Goal: Task Accomplishment & Management: Use online tool/utility

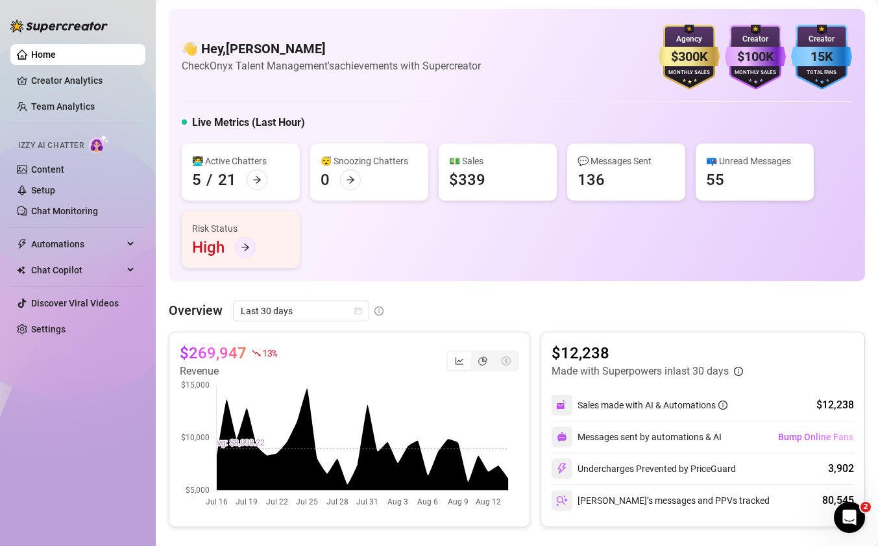
click at [248, 253] on div at bounding box center [245, 247] width 21 height 21
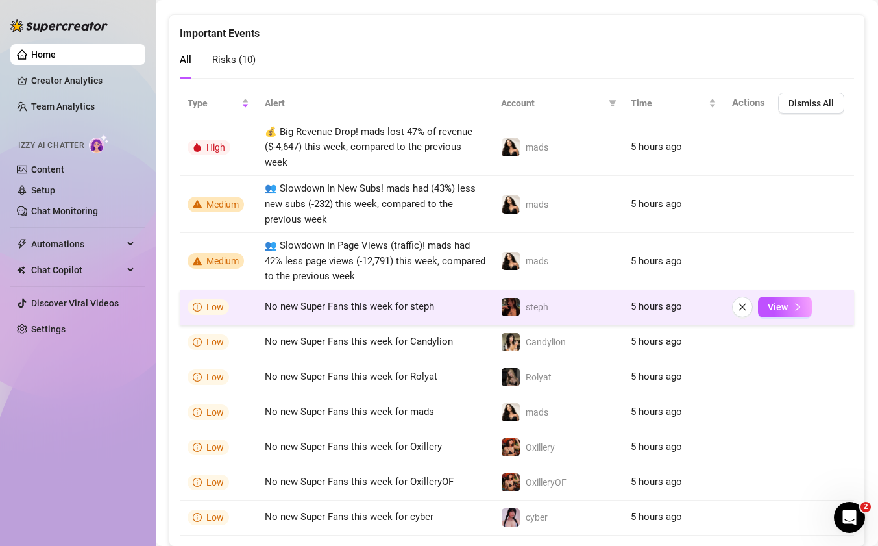
scroll to position [909, 0]
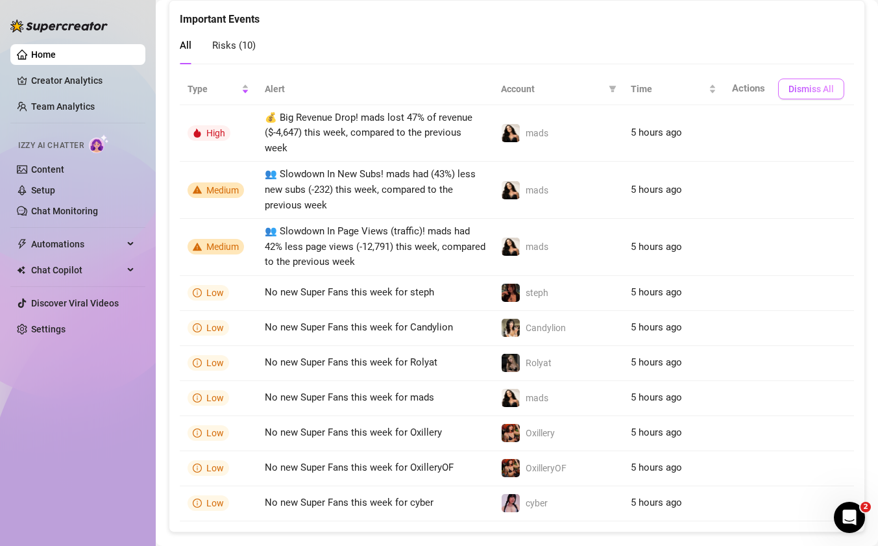
click at [814, 94] on button "Dismiss All" at bounding box center [811, 89] width 66 height 21
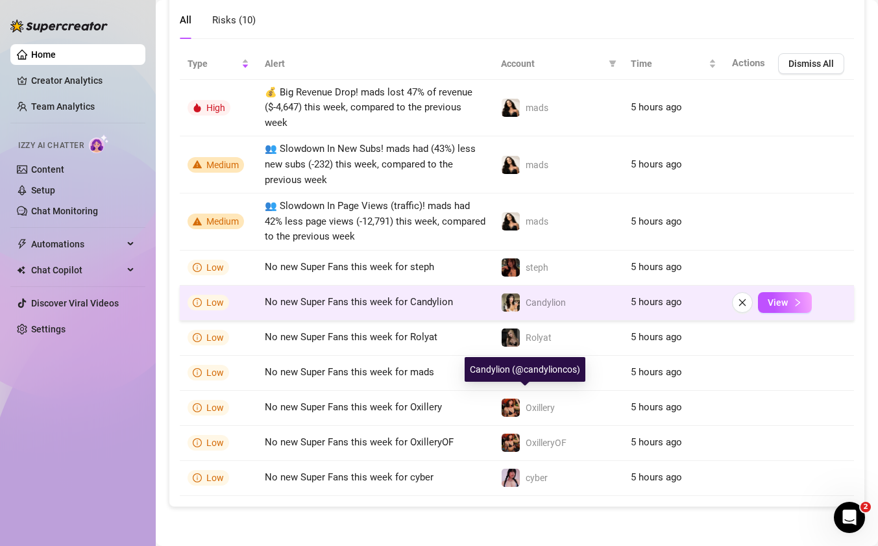
scroll to position [755, 0]
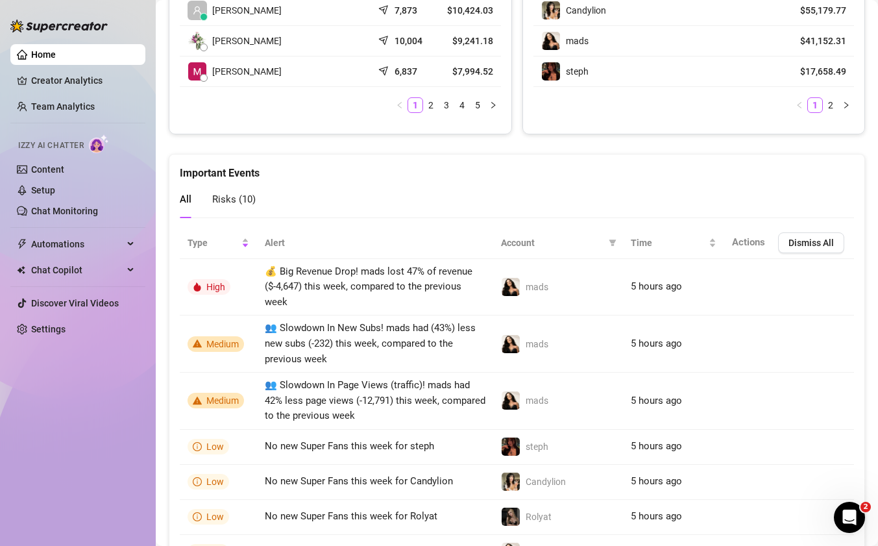
click at [801, 257] on th "Actions Dismiss All" at bounding box center [789, 243] width 130 height 32
click at [799, 232] on button "Dismiss All" at bounding box center [811, 242] width 66 height 21
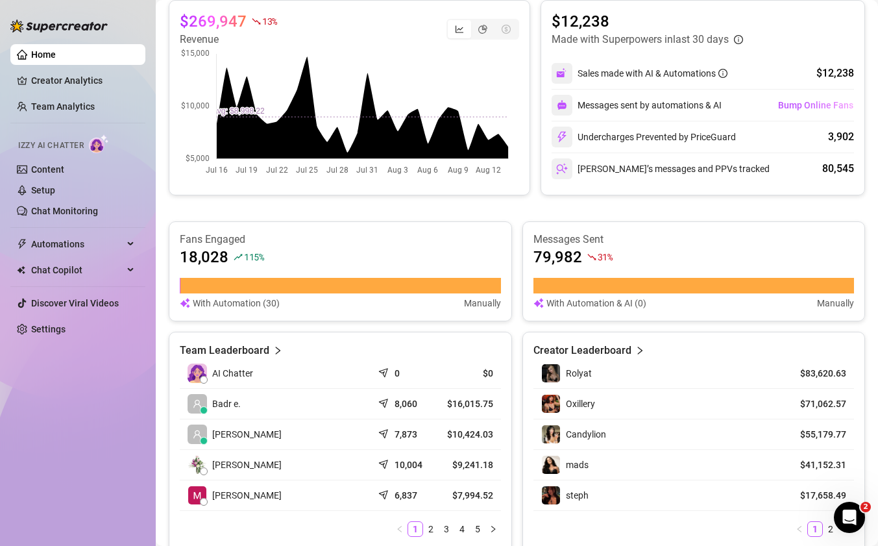
scroll to position [0, 0]
